Goal: Task Accomplishment & Management: Manage account settings

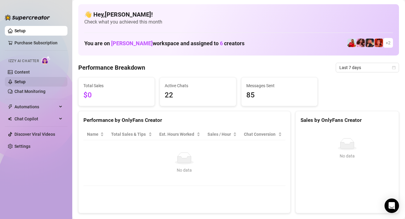
click at [17, 84] on link "Setup" at bounding box center [19, 81] width 11 height 5
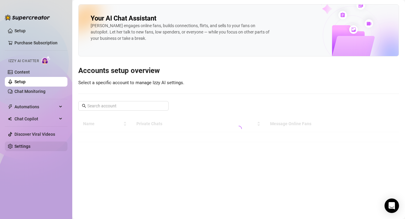
click at [30, 145] on link "Settings" at bounding box center [22, 146] width 16 height 5
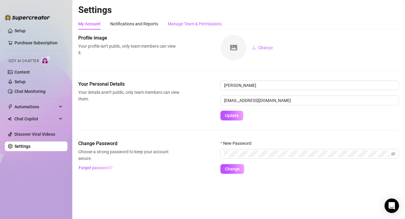
click at [208, 25] on div "Manage Team & Permissions" at bounding box center [195, 23] width 54 height 7
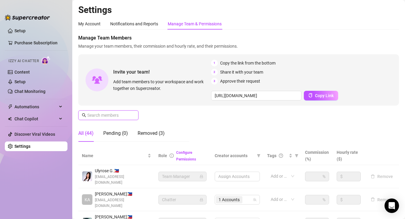
click at [107, 115] on input "text" at bounding box center [108, 115] width 43 height 7
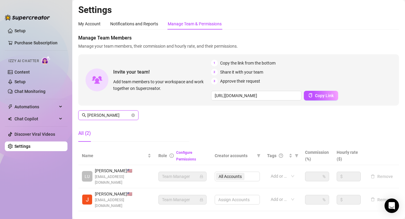
type input "[PERSON_NAME]"
click at [237, 174] on div "All Accounts" at bounding box center [237, 176] width 45 height 10
click at [231, 174] on div "All Accounts" at bounding box center [237, 176] width 45 height 10
click at [238, 174] on div "All Accounts" at bounding box center [237, 176] width 45 height 10
click at [237, 174] on div "All Accounts" at bounding box center [237, 176] width 45 height 10
